Goal: Navigation & Orientation: Find specific page/section

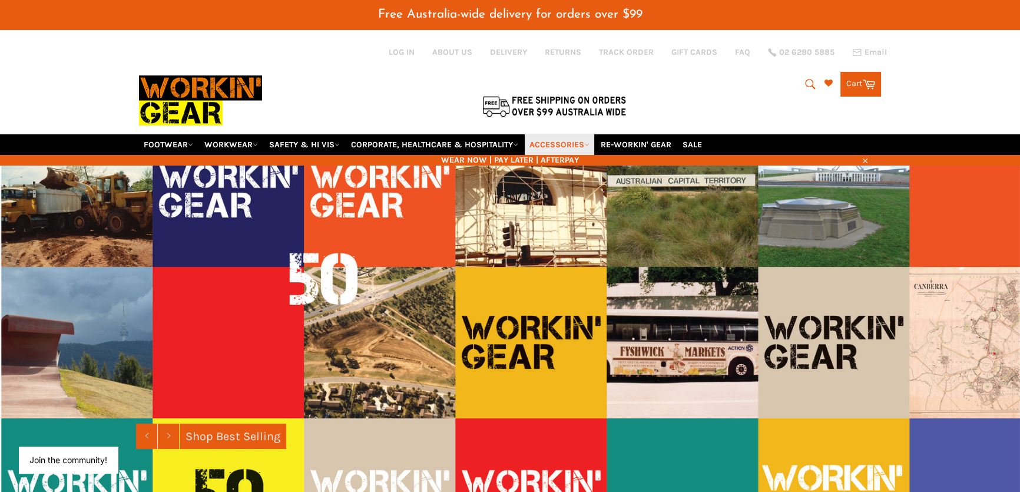
click at [559, 134] on link "ACCESSORIES" at bounding box center [559, 144] width 69 height 21
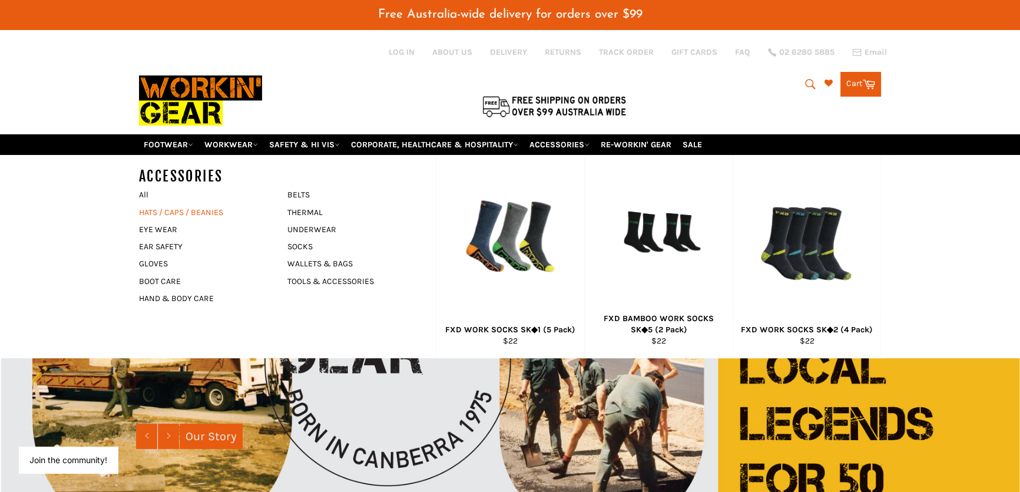
click at [204, 204] on link "HATS / CAPS / BEANIES" at bounding box center [204, 212] width 143 height 17
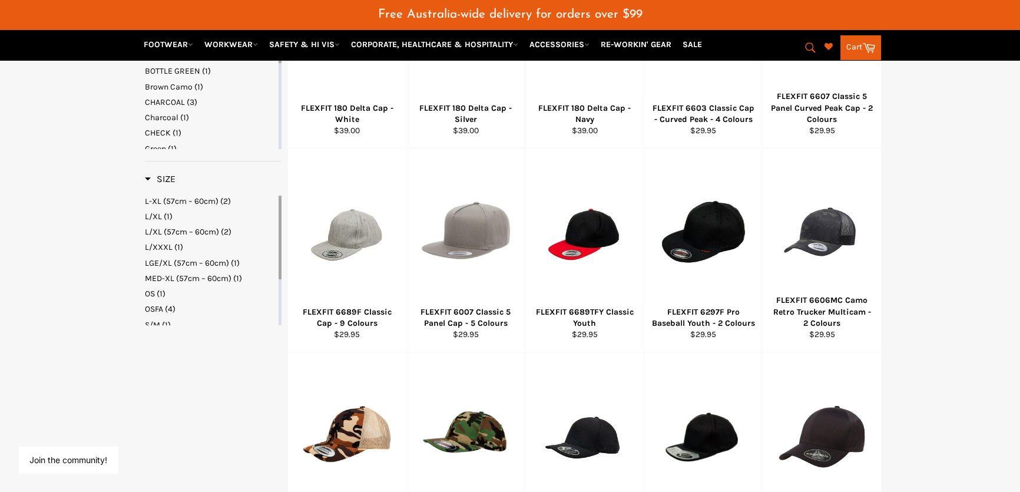
scroll to position [856, 0]
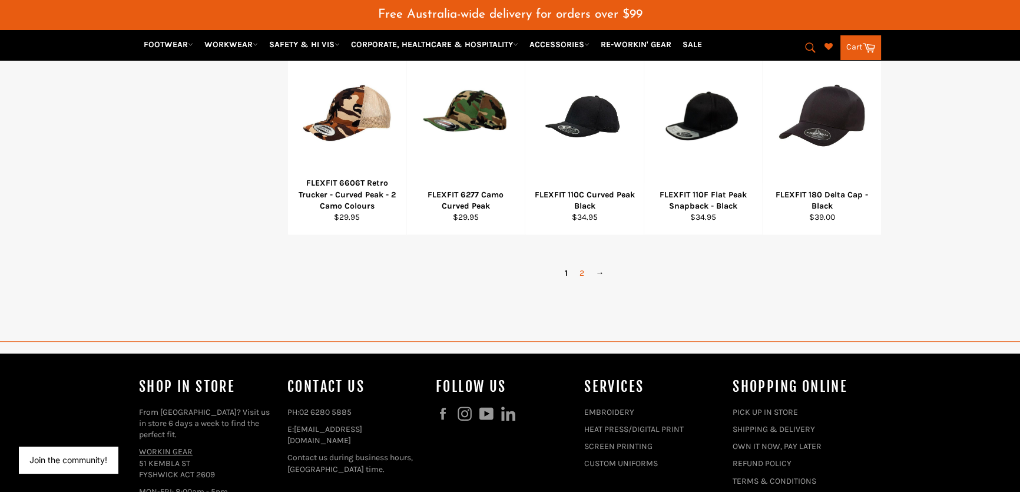
click at [578, 264] on link "2" at bounding box center [582, 272] width 16 height 17
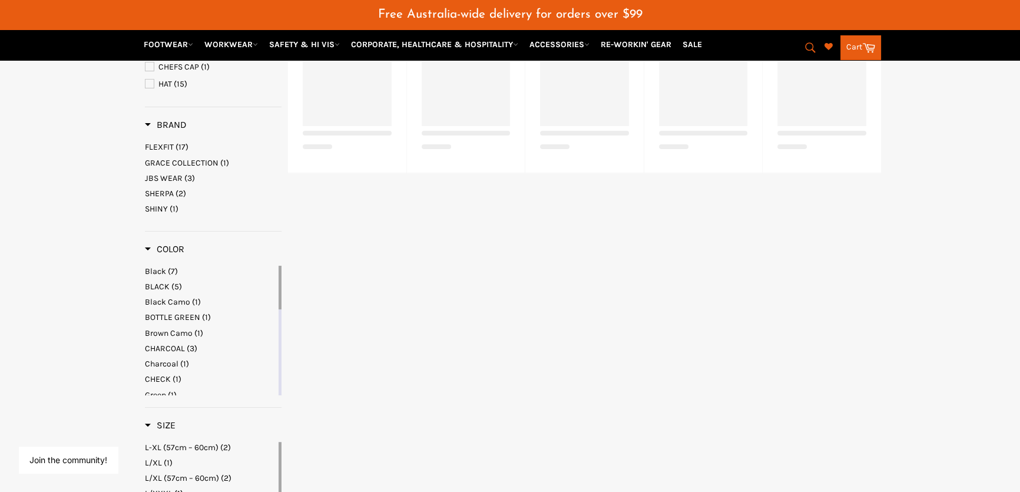
scroll to position [231, 0]
